Goal: Find specific page/section: Find specific page/section

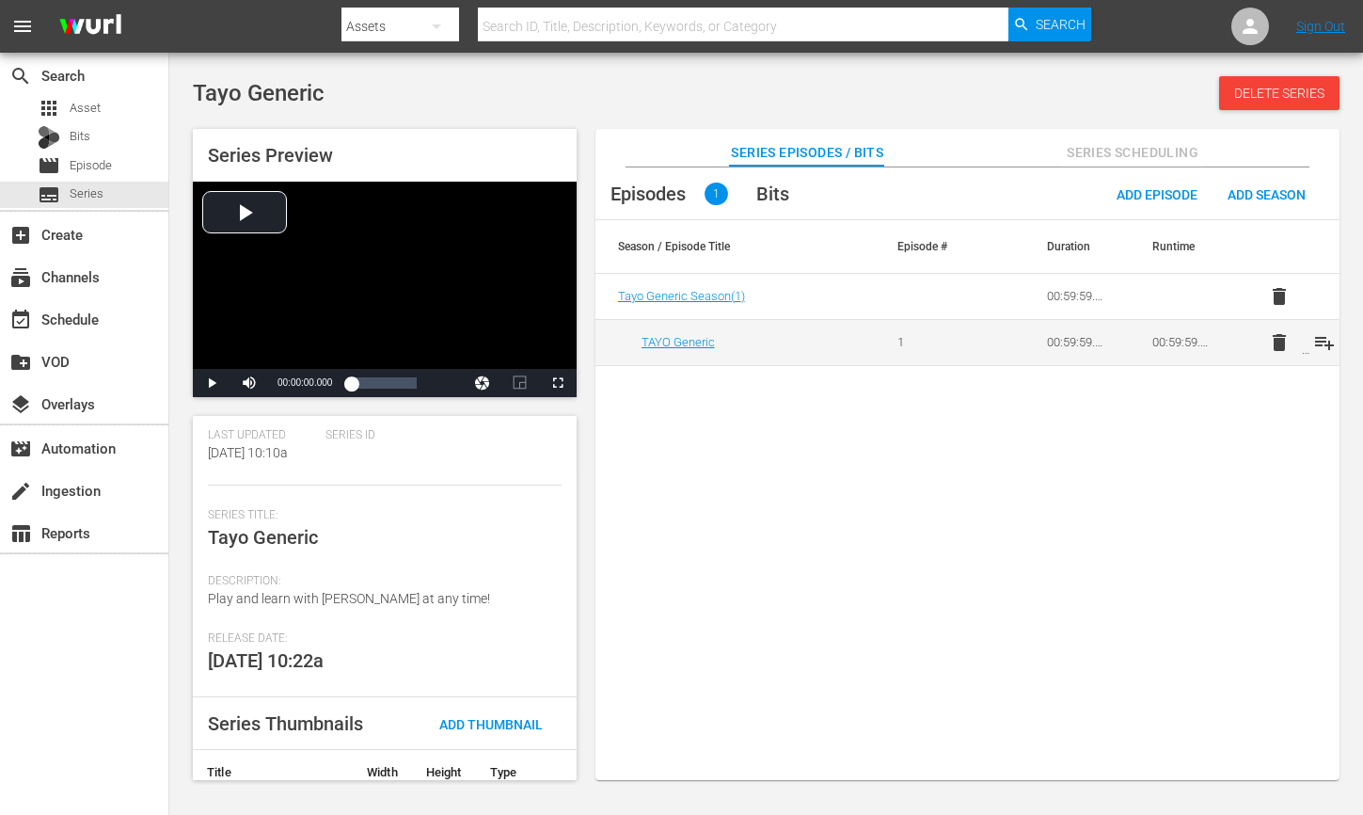
scroll to position [263, 0]
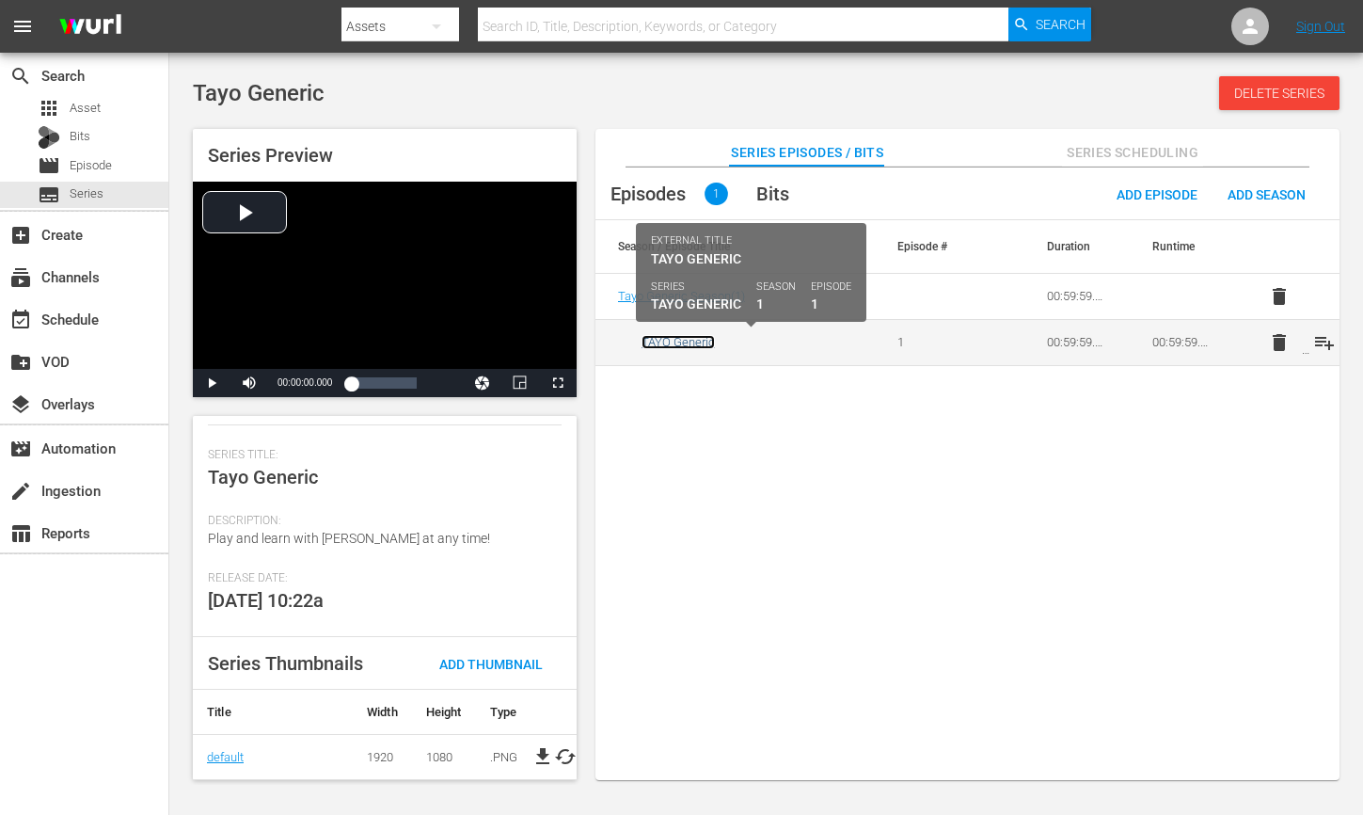
click at [669, 337] on link "TAYO Generic" at bounding box center [678, 342] width 73 height 14
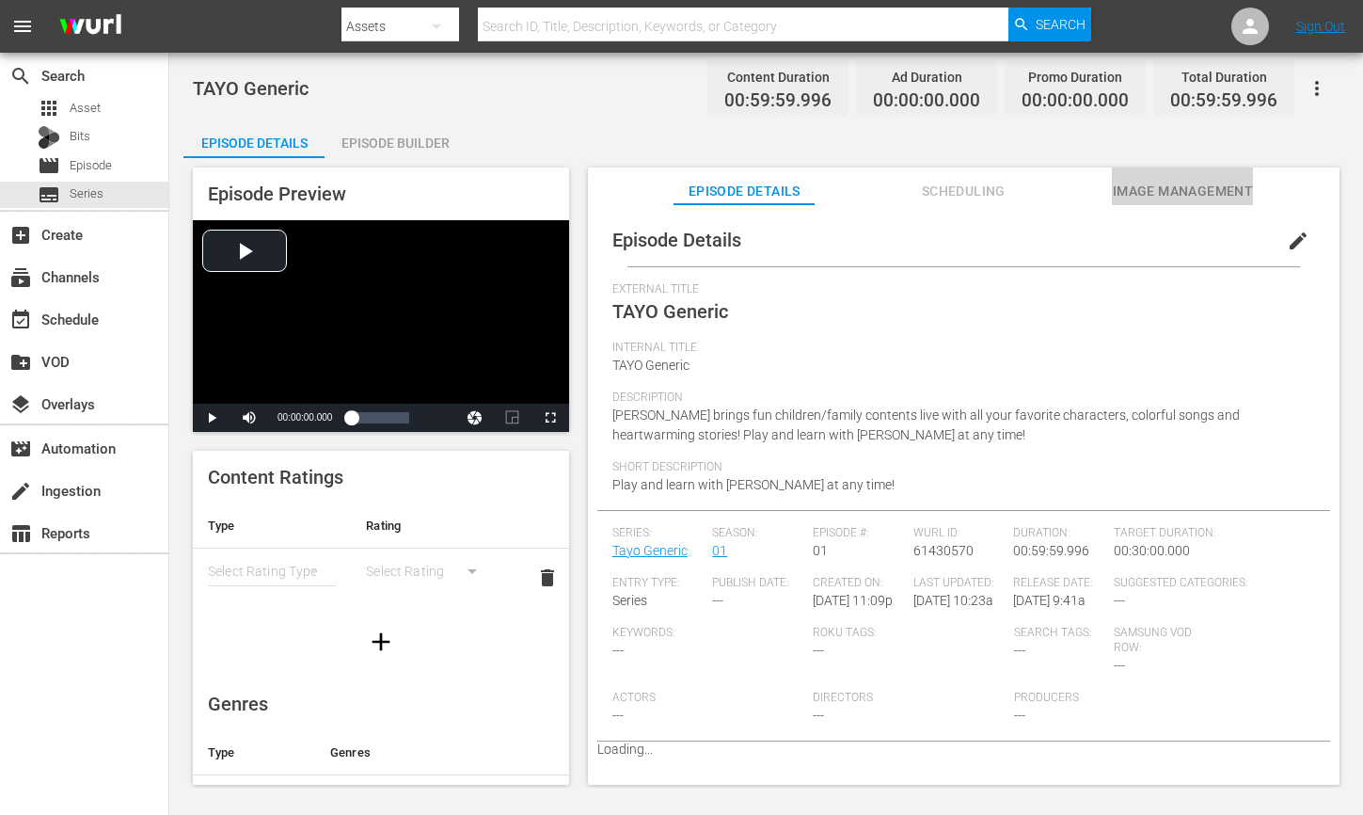
click at [1136, 192] on span "Image Management" at bounding box center [1182, 192] width 141 height 24
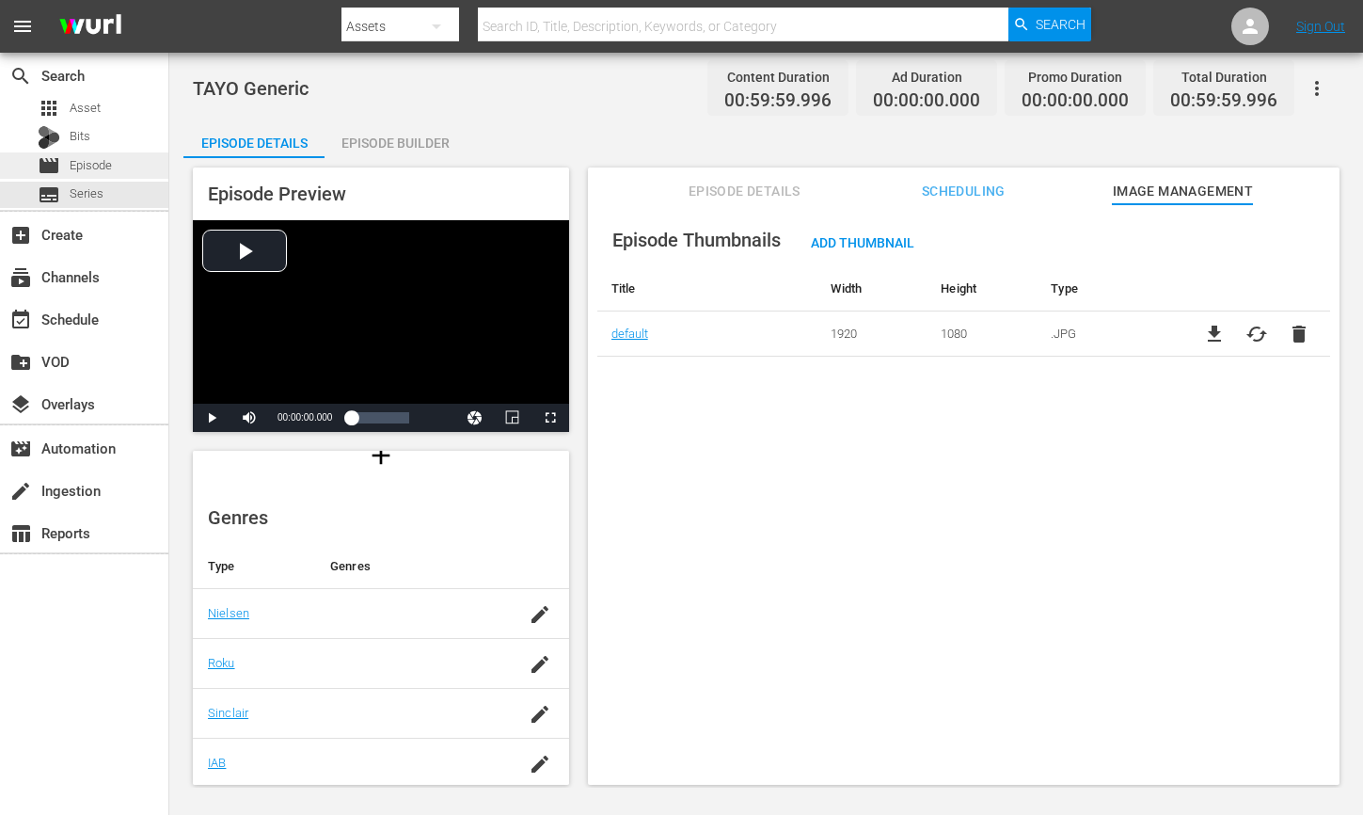
scroll to position [265, 0]
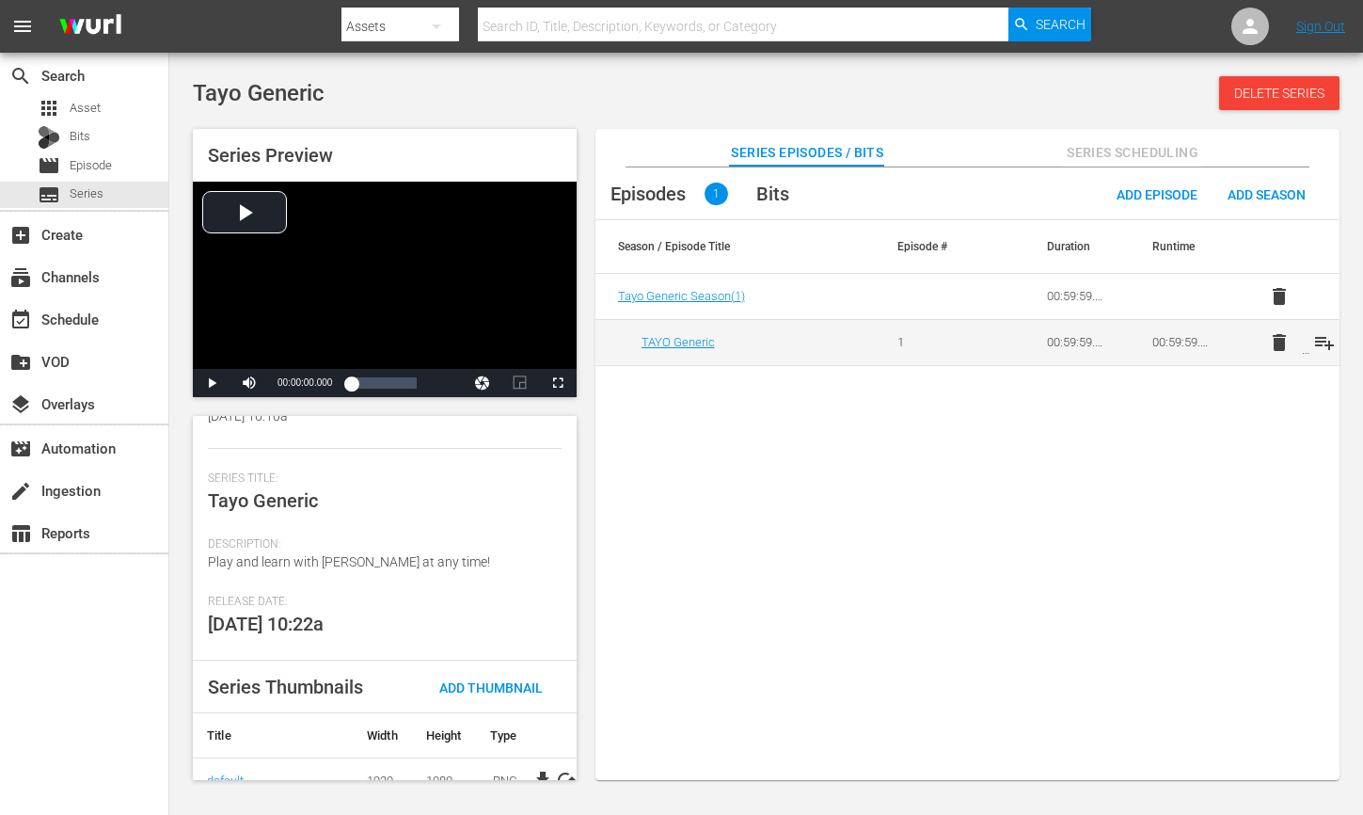
scroll to position [263, 0]
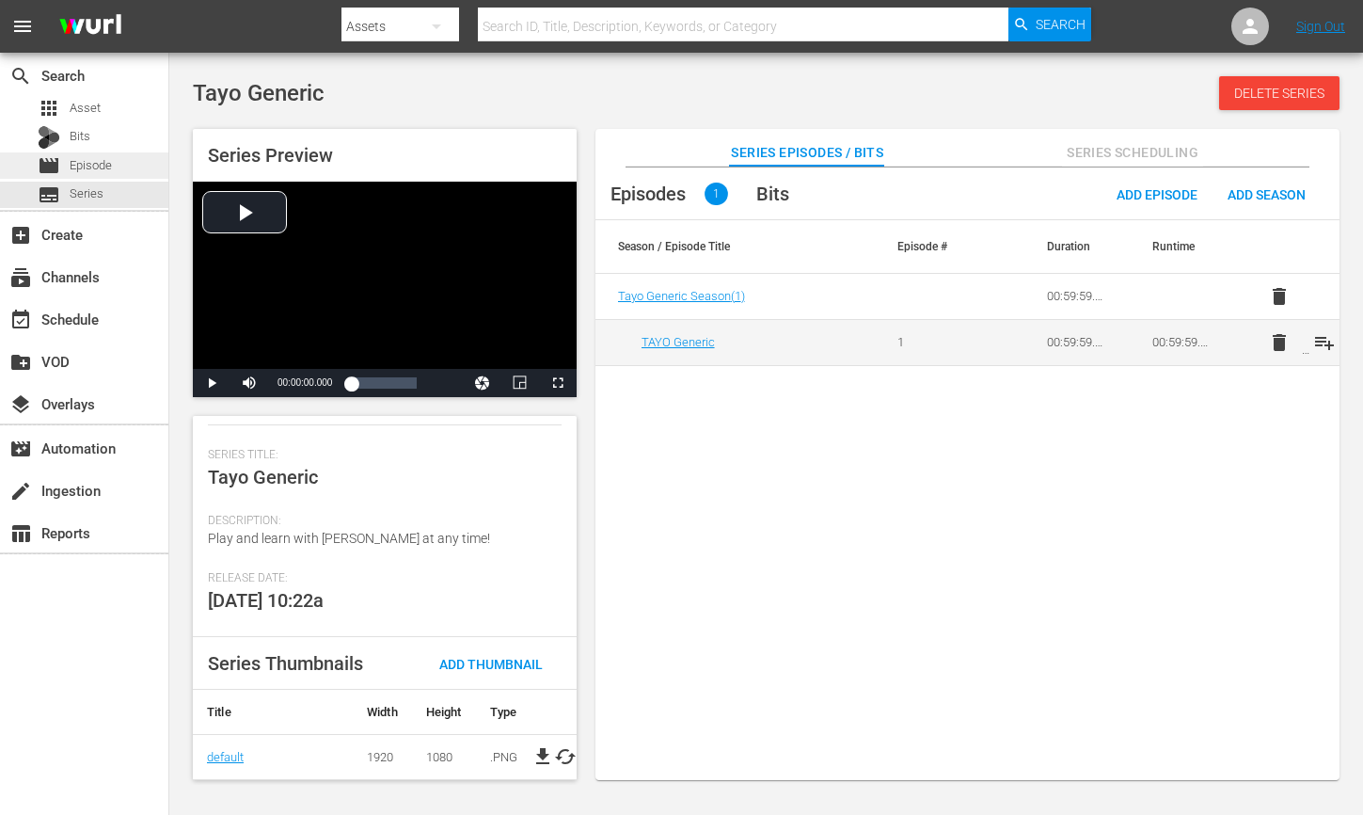
click at [83, 156] on span "Episode" at bounding box center [91, 165] width 42 height 19
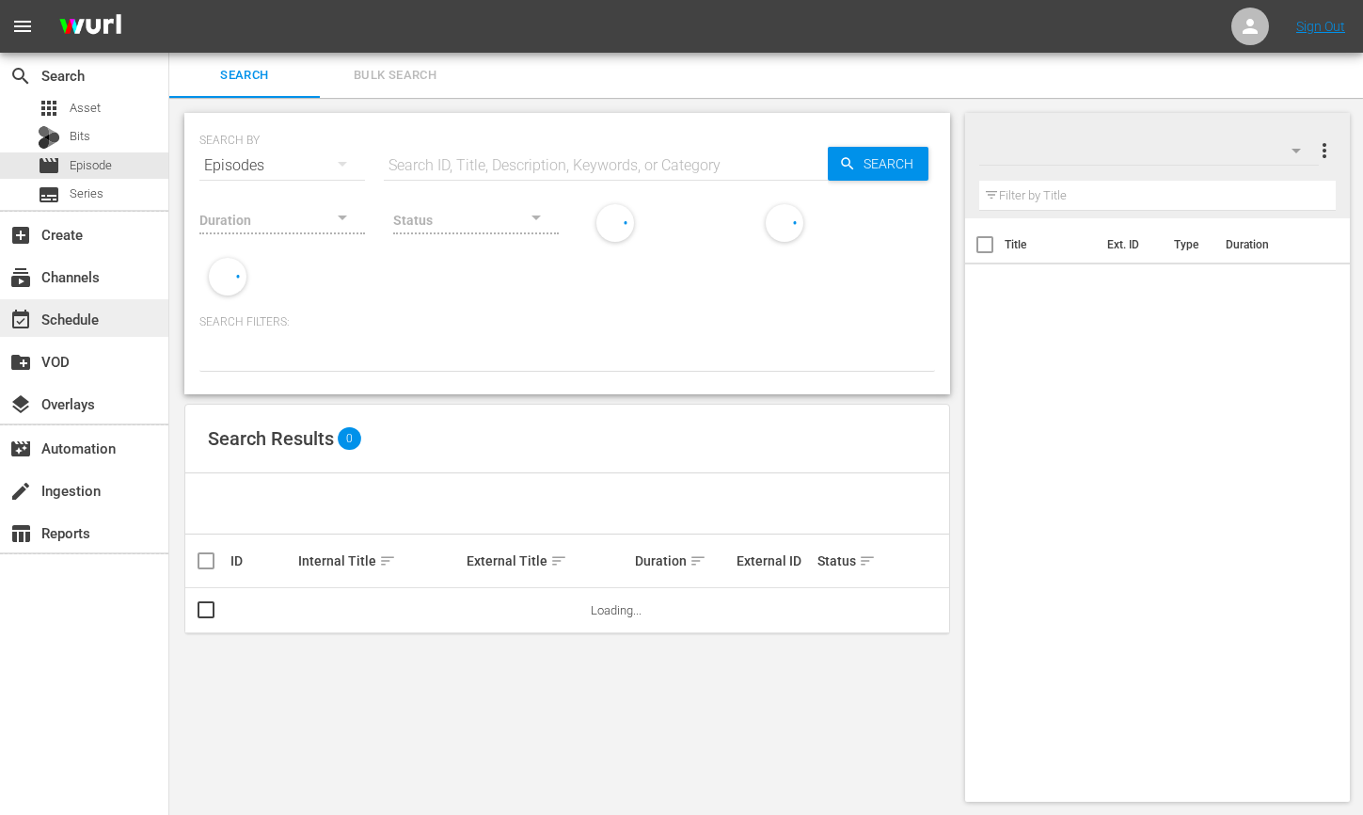
click at [91, 323] on div "event_available Schedule" at bounding box center [52, 316] width 105 height 17
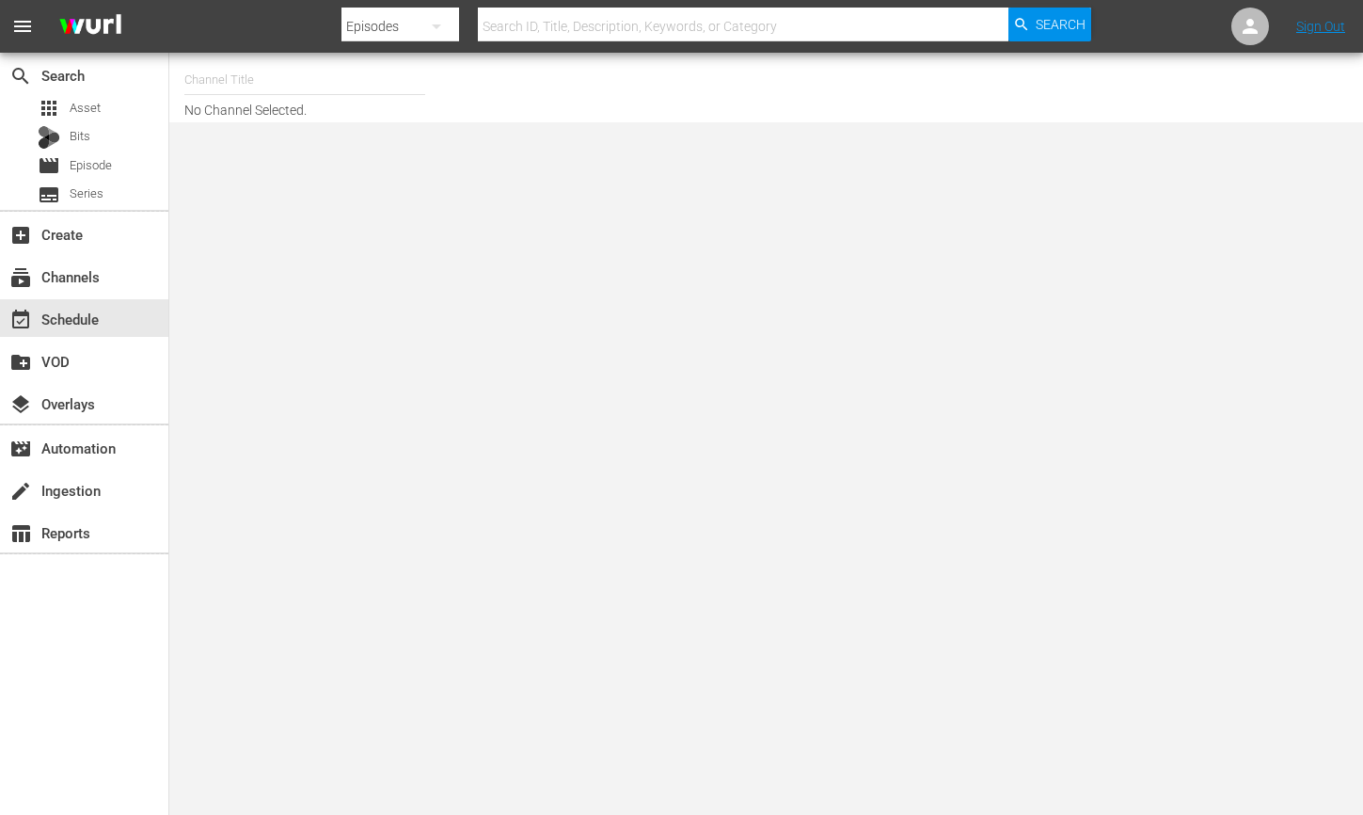
click at [270, 77] on input "text" at bounding box center [304, 79] width 241 height 45
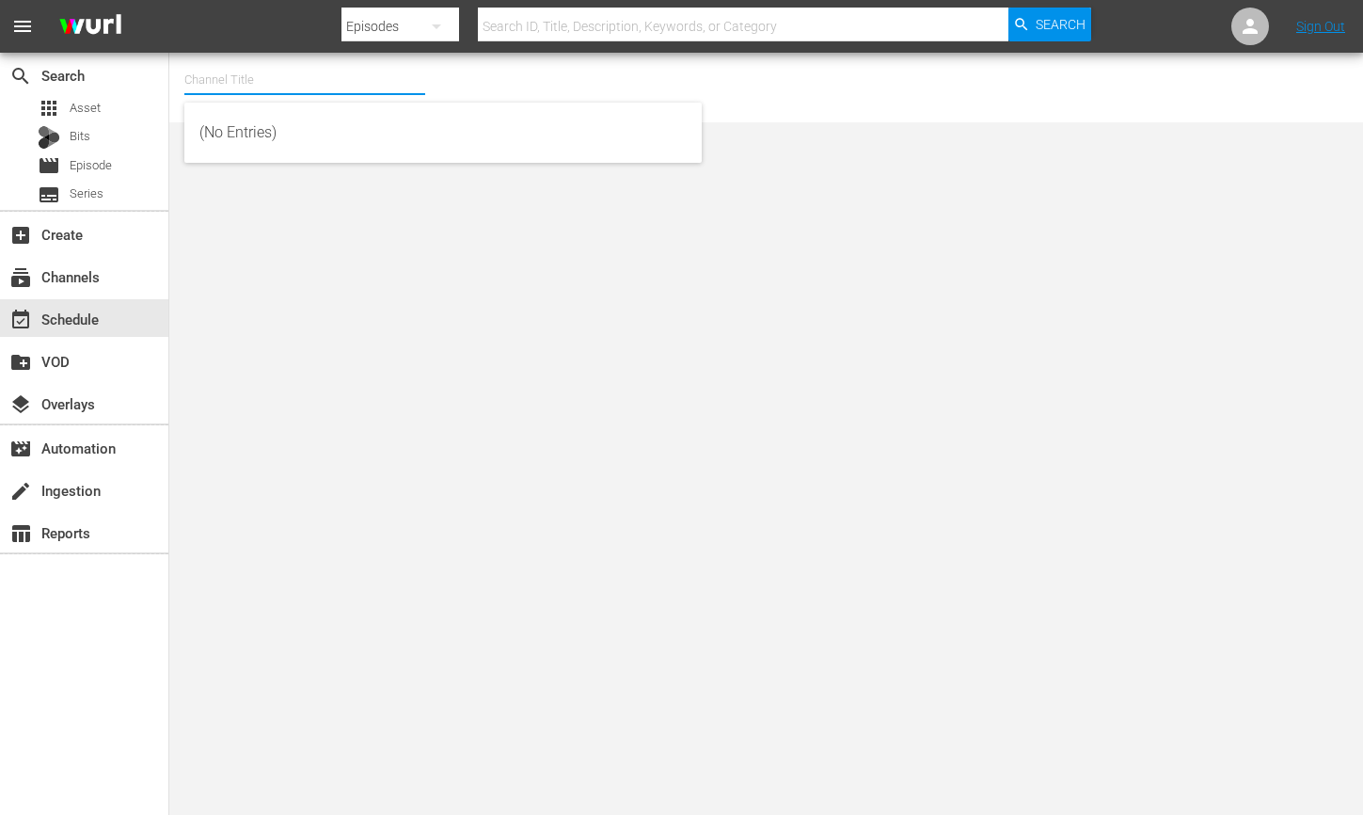
type input "T"
